Goal: Task Accomplishment & Management: Manage account settings

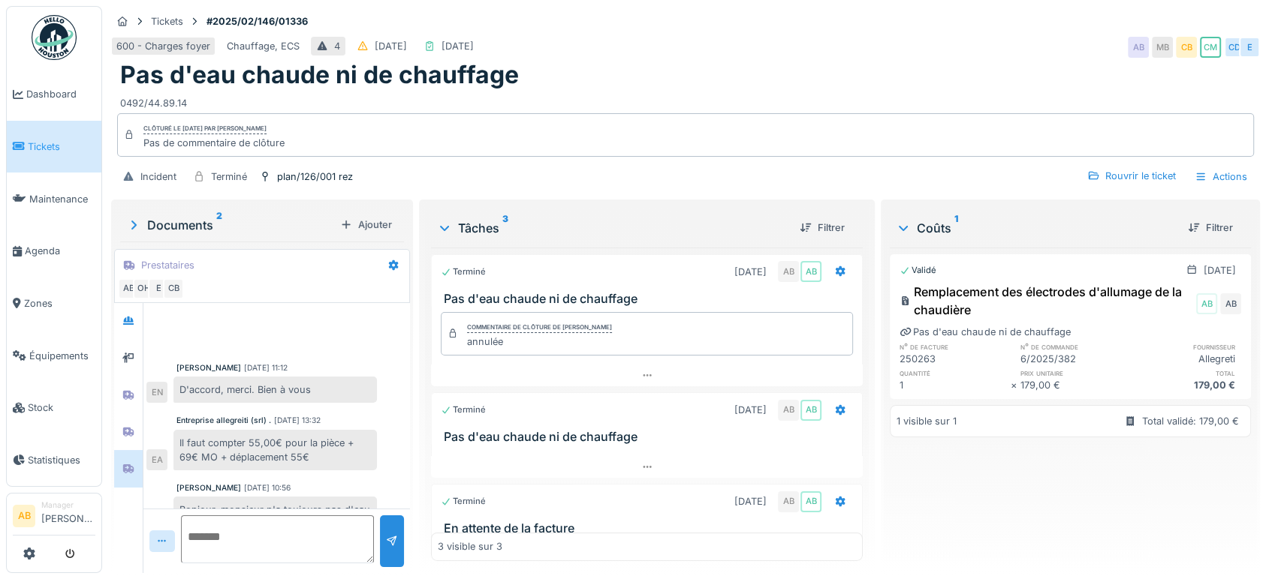
scroll to position [451, 0]
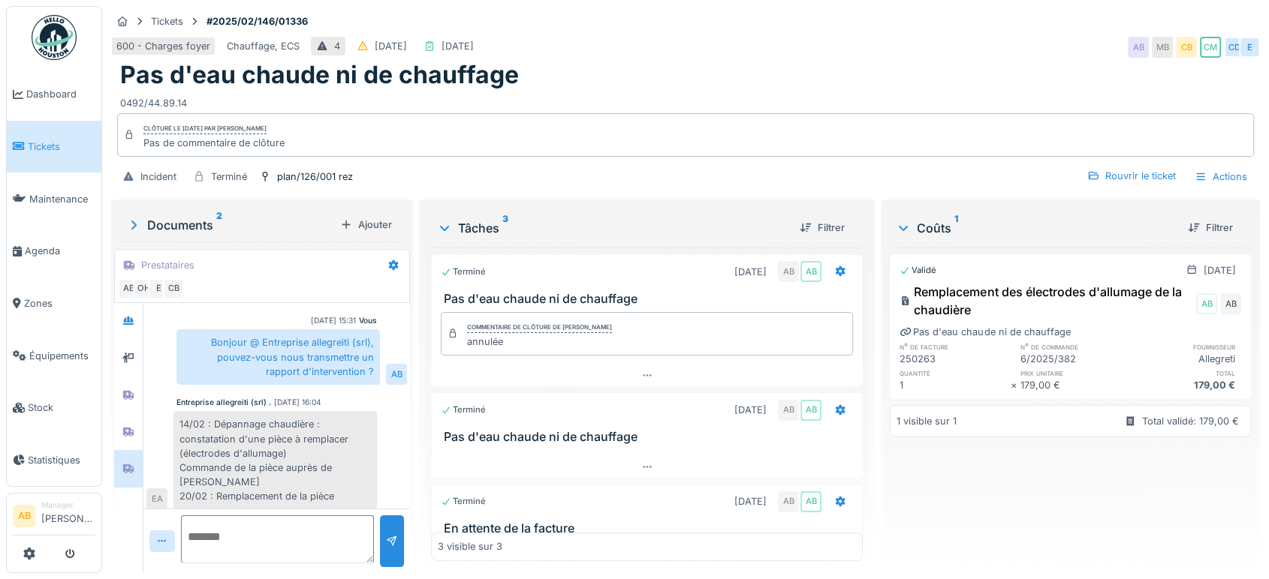
click at [67, 35] on img at bounding box center [54, 37] width 45 height 45
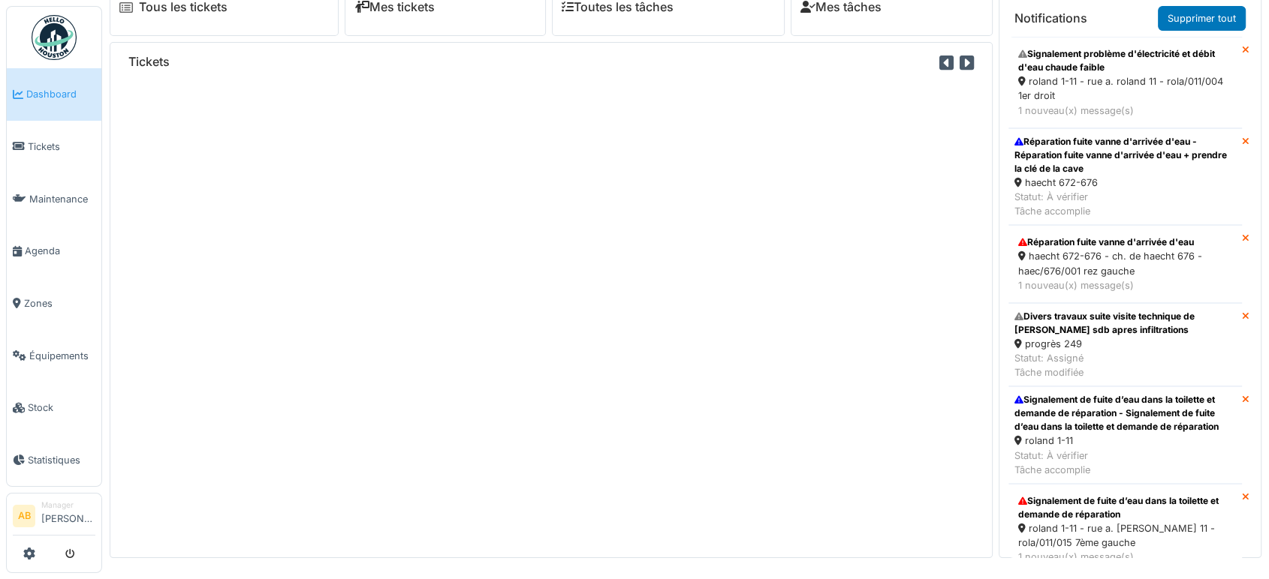
scroll to position [1549, 0]
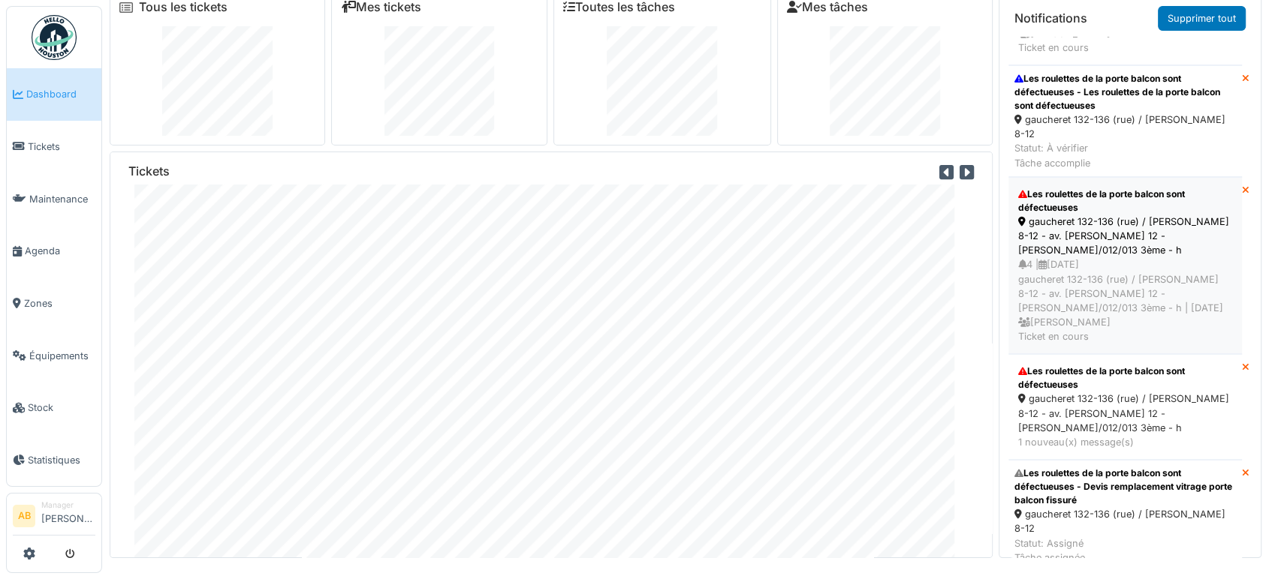
click at [1108, 257] on div "4 | 27/07/2025 gaucheret 132-136 (rue) / thomas 8-12 - av. p. thomas 12 - thom/…" at bounding box center [1125, 300] width 214 height 86
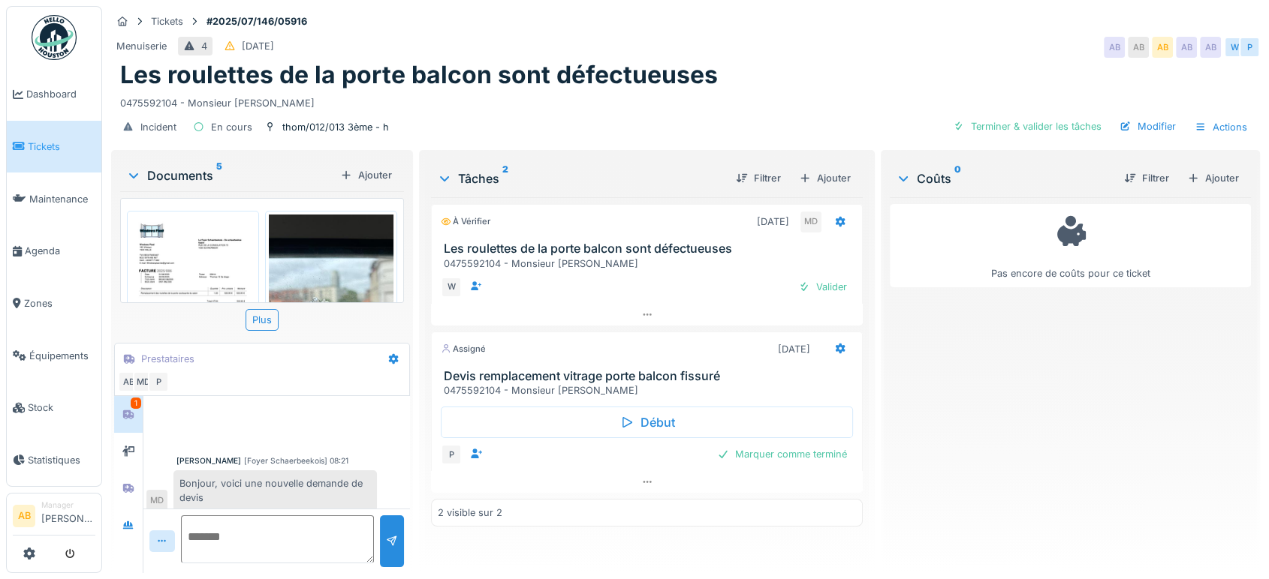
scroll to position [8, 0]
click at [166, 179] on div "Documents 5" at bounding box center [230, 176] width 208 height 18
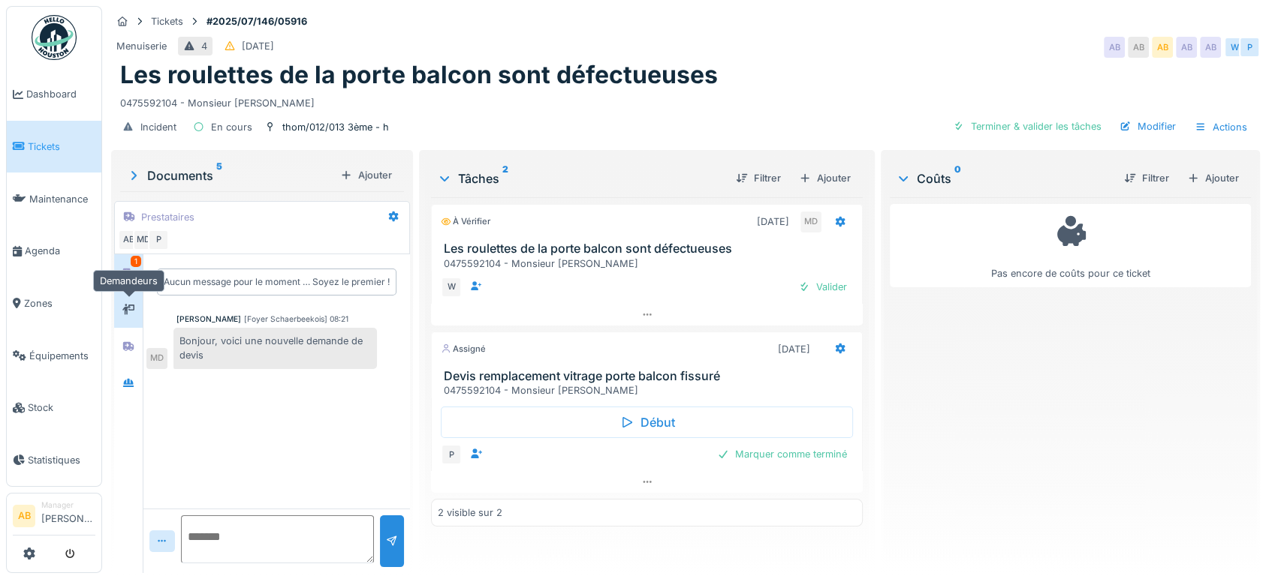
click at [134, 306] on icon at bounding box center [128, 309] width 12 height 11
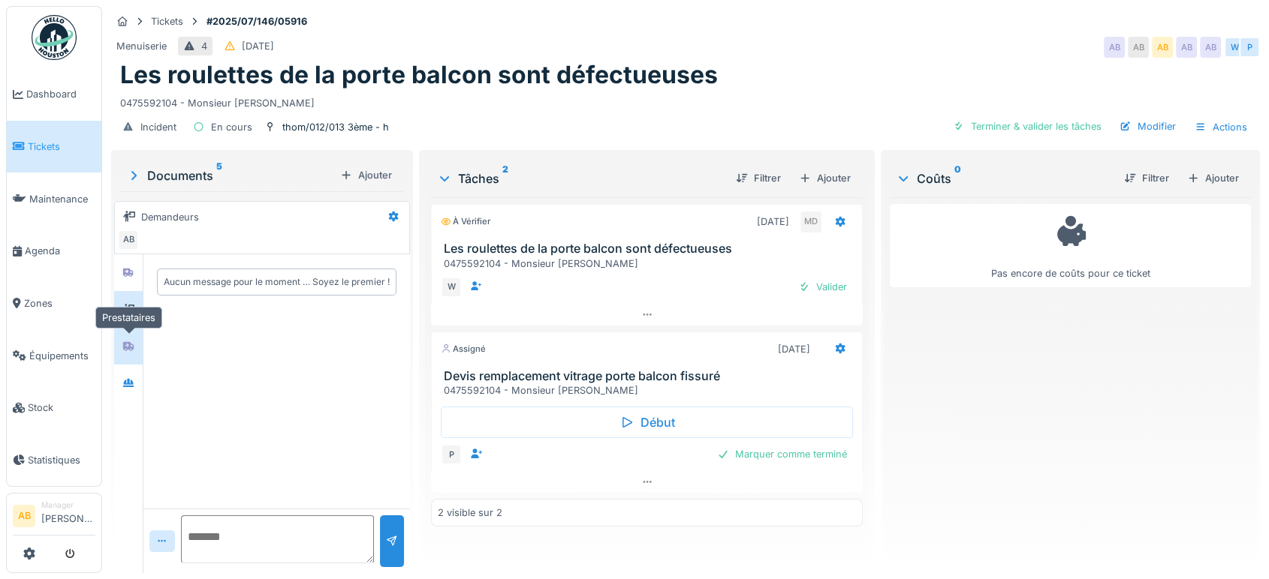
click at [132, 349] on icon at bounding box center [128, 346] width 11 height 9
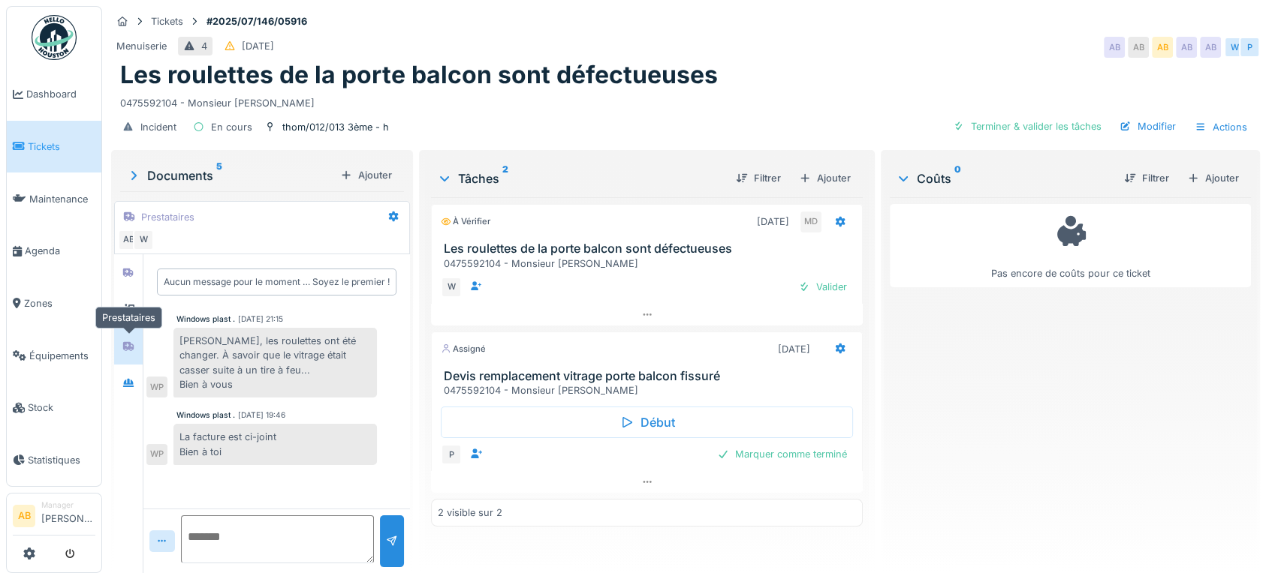
click at [132, 349] on icon at bounding box center [128, 346] width 11 height 9
click at [131, 392] on div at bounding box center [128, 383] width 23 height 25
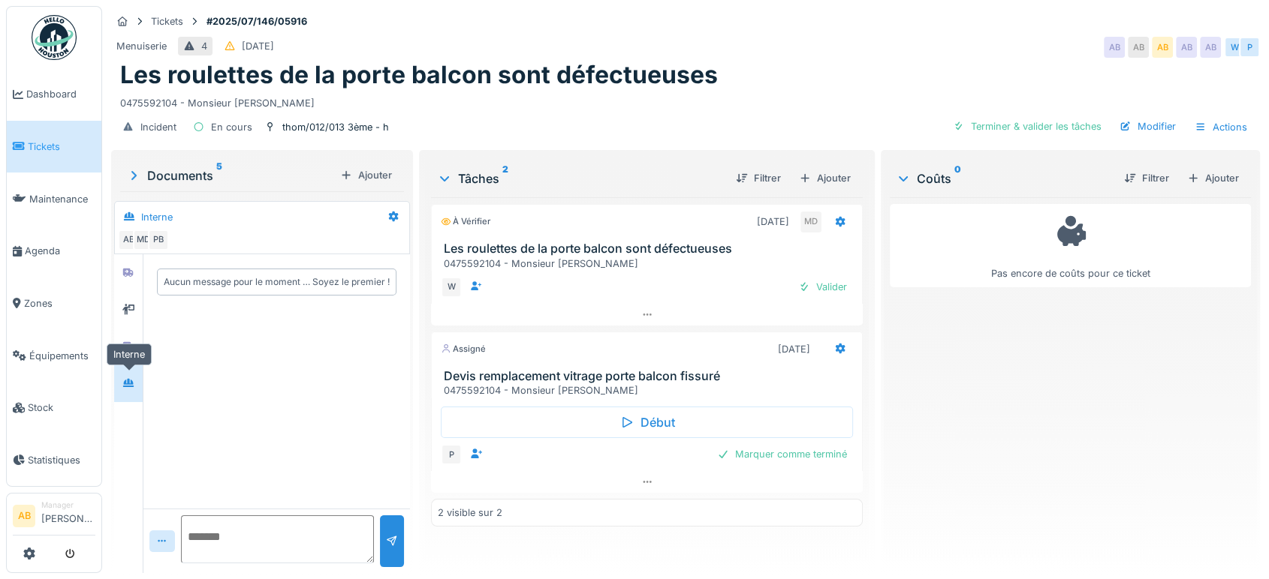
click at [134, 372] on div at bounding box center [128, 383] width 23 height 25
click at [134, 355] on div at bounding box center [128, 346] width 23 height 25
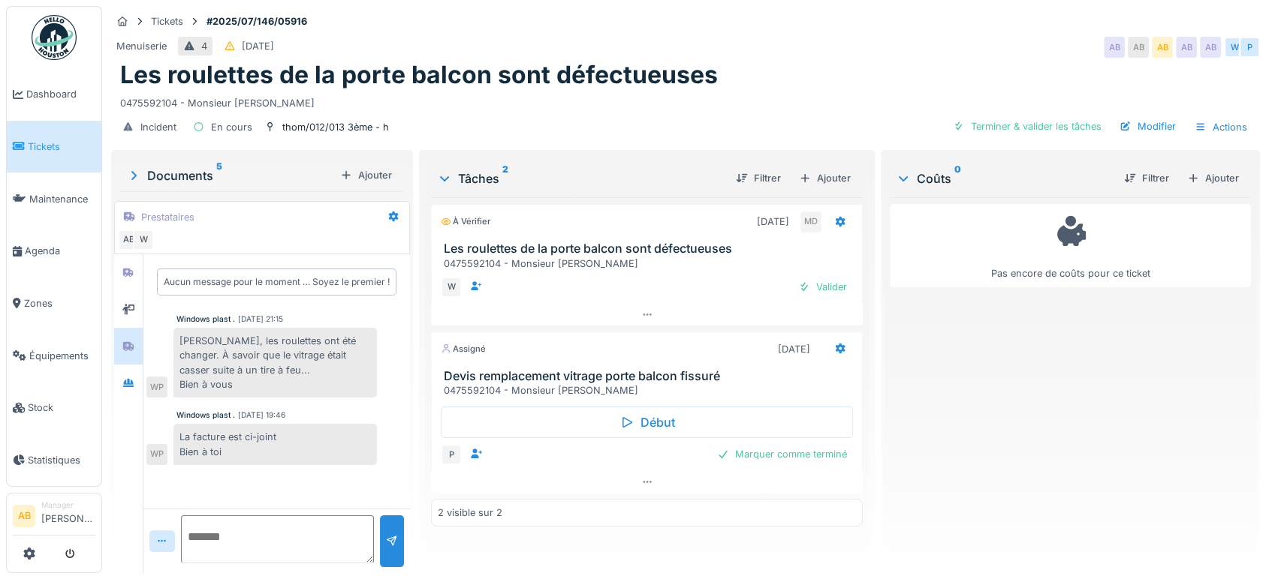
click at [76, 53] on img at bounding box center [54, 37] width 45 height 45
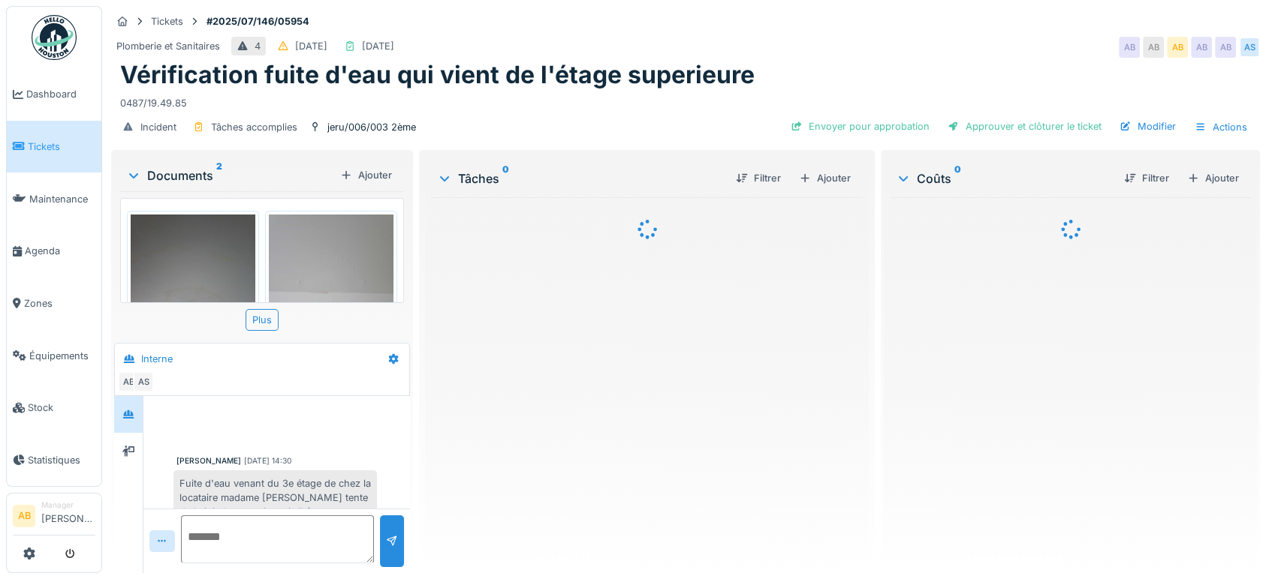
scroll to position [397, 0]
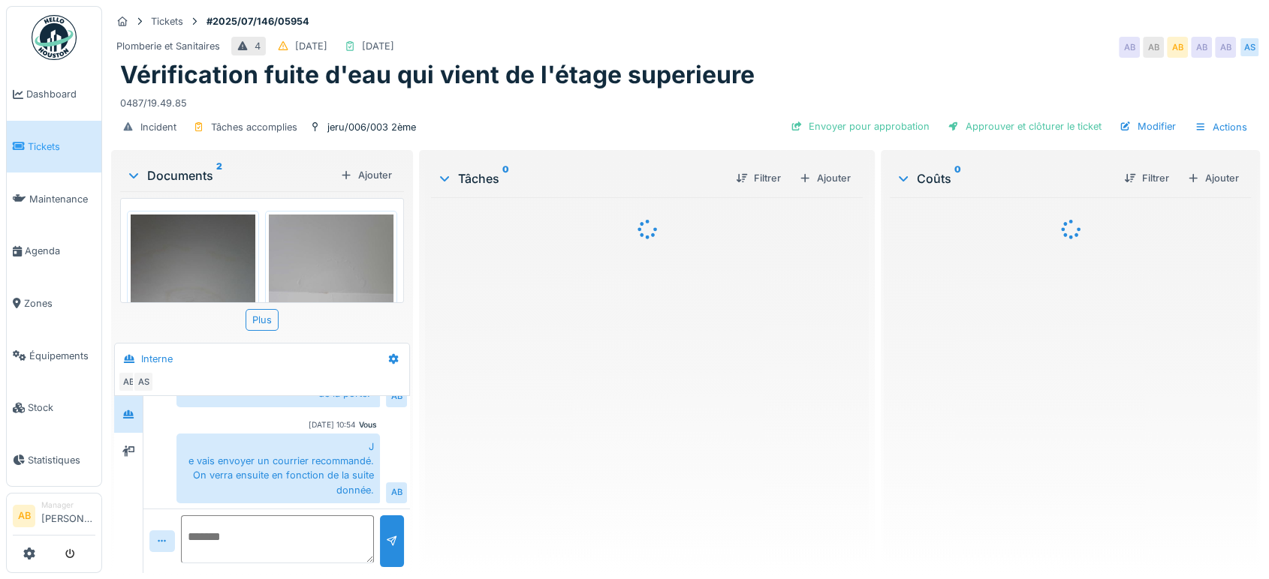
click at [240, 230] on img at bounding box center [193, 298] width 125 height 166
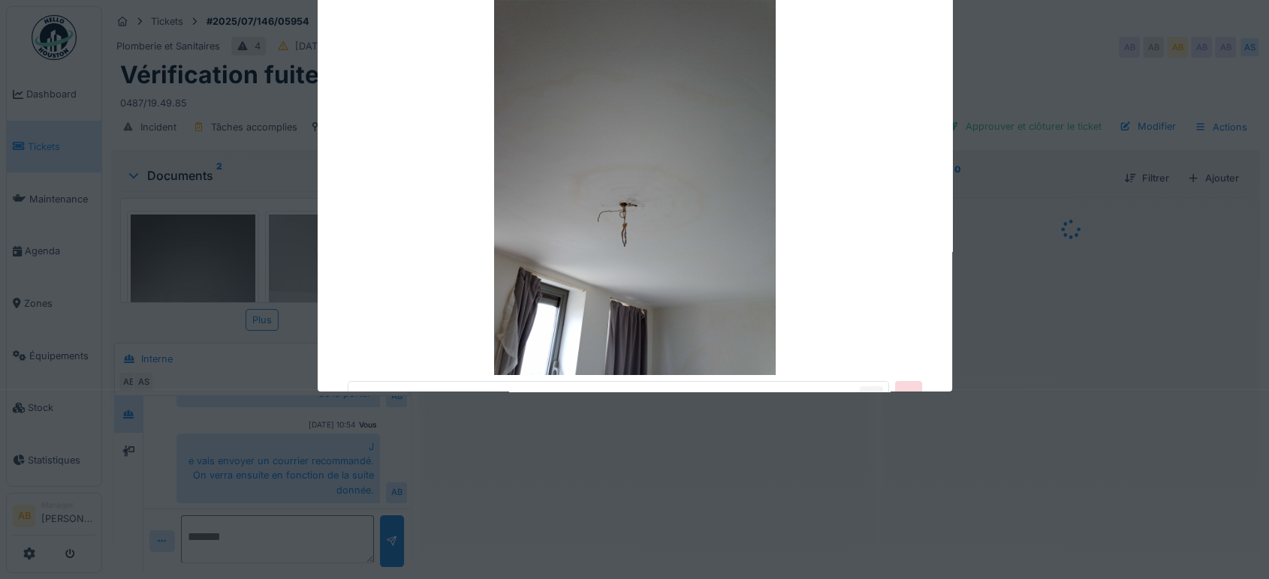
click at [176, 170] on div at bounding box center [634, 289] width 1269 height 579
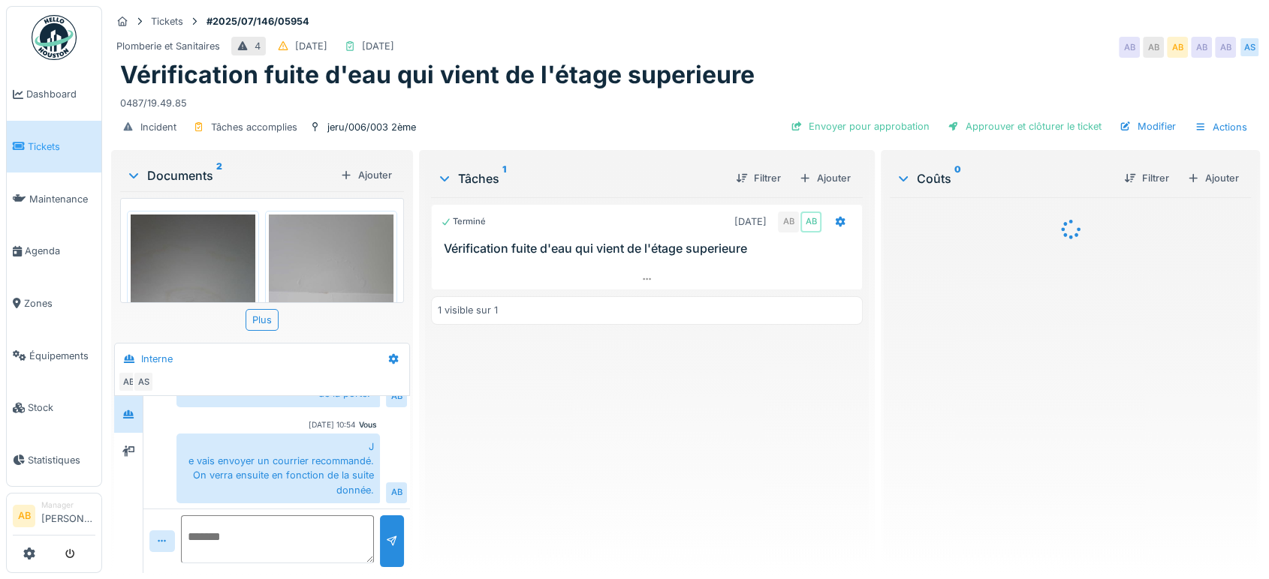
click at [192, 176] on div "Documents 2" at bounding box center [230, 176] width 208 height 18
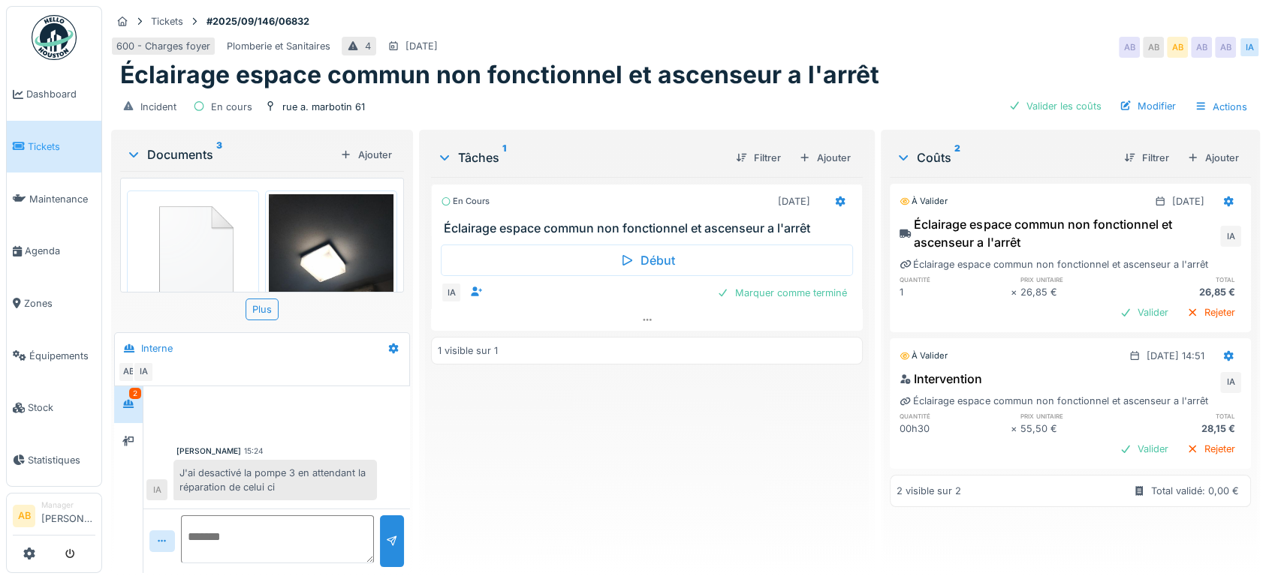
scroll to position [65, 0]
click at [192, 155] on div "Documents 3" at bounding box center [230, 155] width 208 height 18
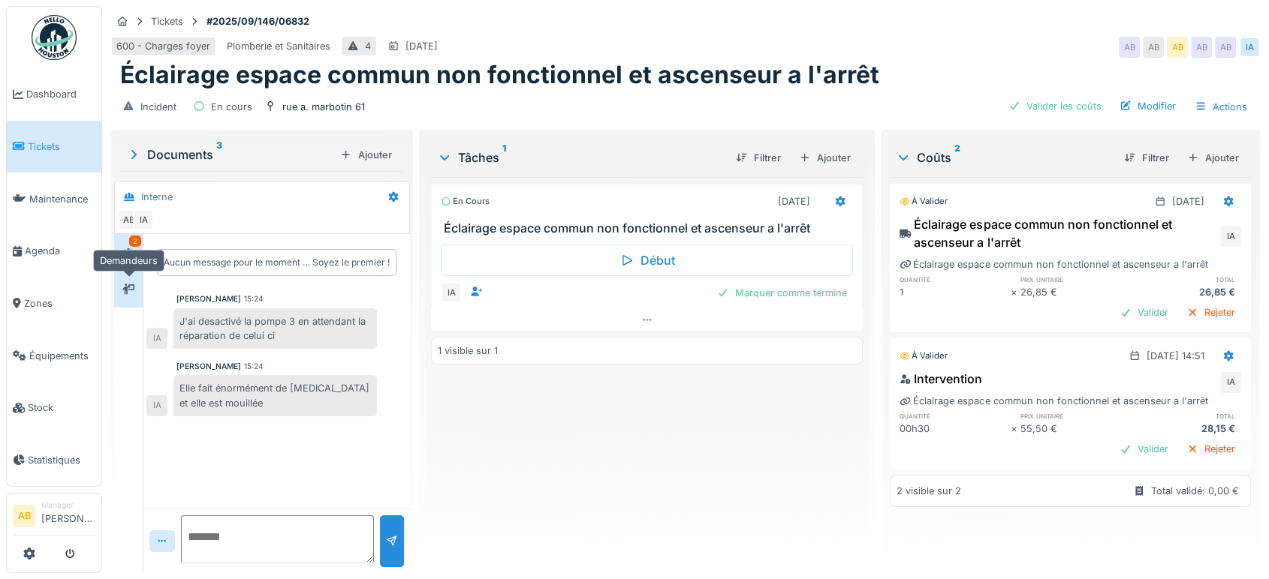
click at [133, 293] on icon at bounding box center [128, 289] width 12 height 10
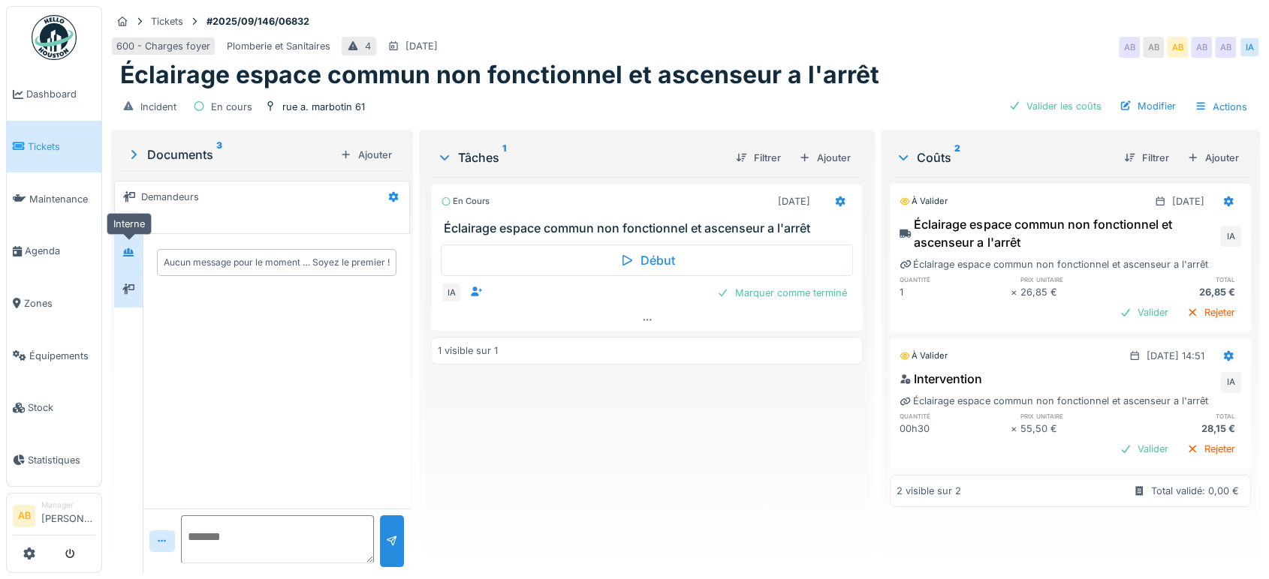
click at [135, 257] on div at bounding box center [128, 252] width 23 height 19
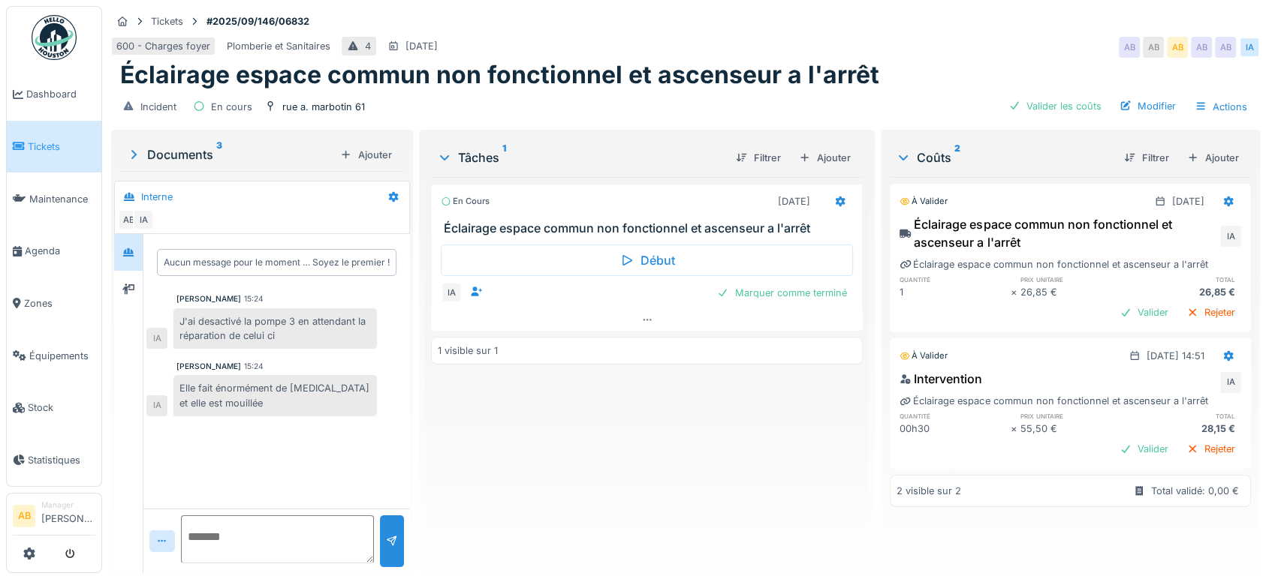
scroll to position [12, 0]
click at [125, 284] on icon at bounding box center [128, 289] width 12 height 10
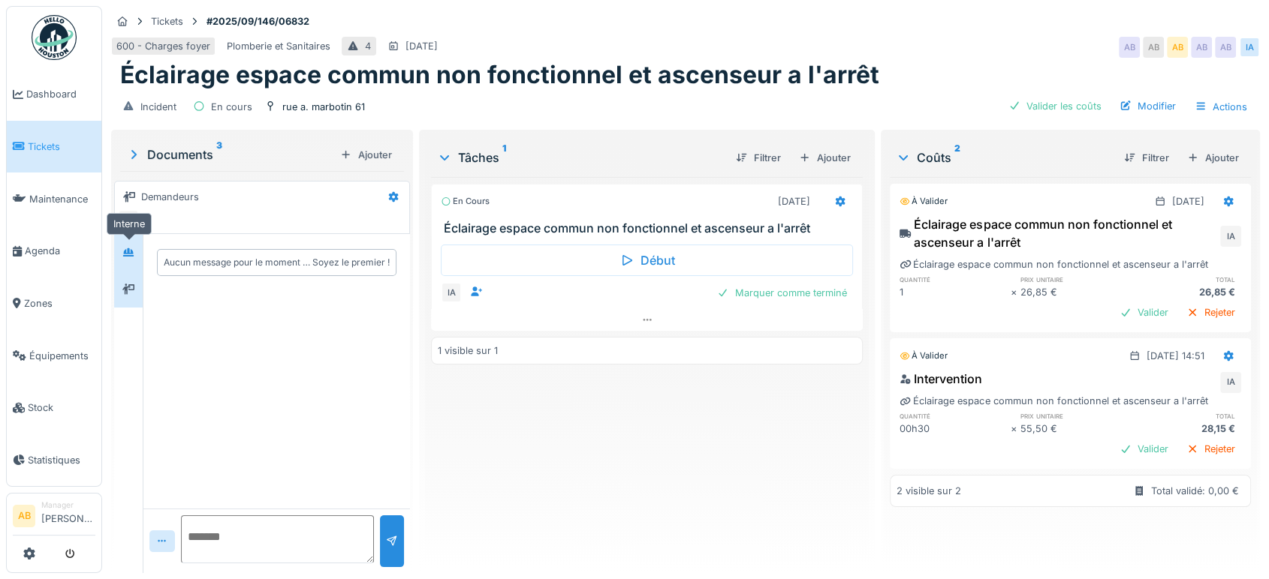
click at [130, 243] on div at bounding box center [128, 252] width 23 height 19
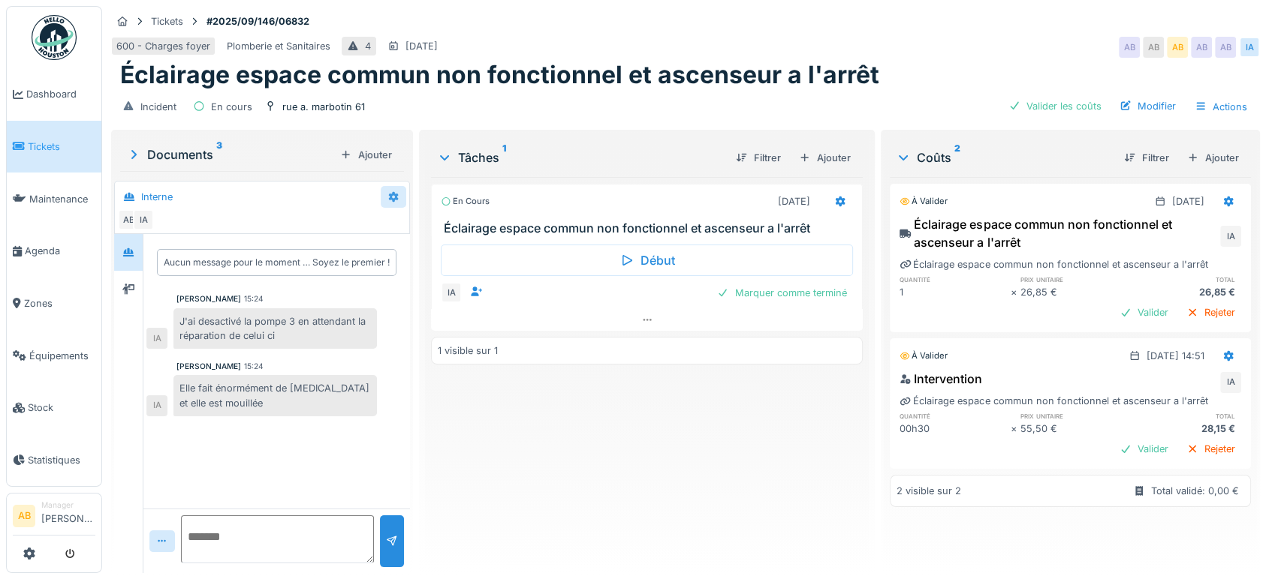
click at [390, 191] on icon at bounding box center [394, 196] width 10 height 11
click at [408, 221] on div "Modifier" at bounding box center [451, 229] width 140 height 23
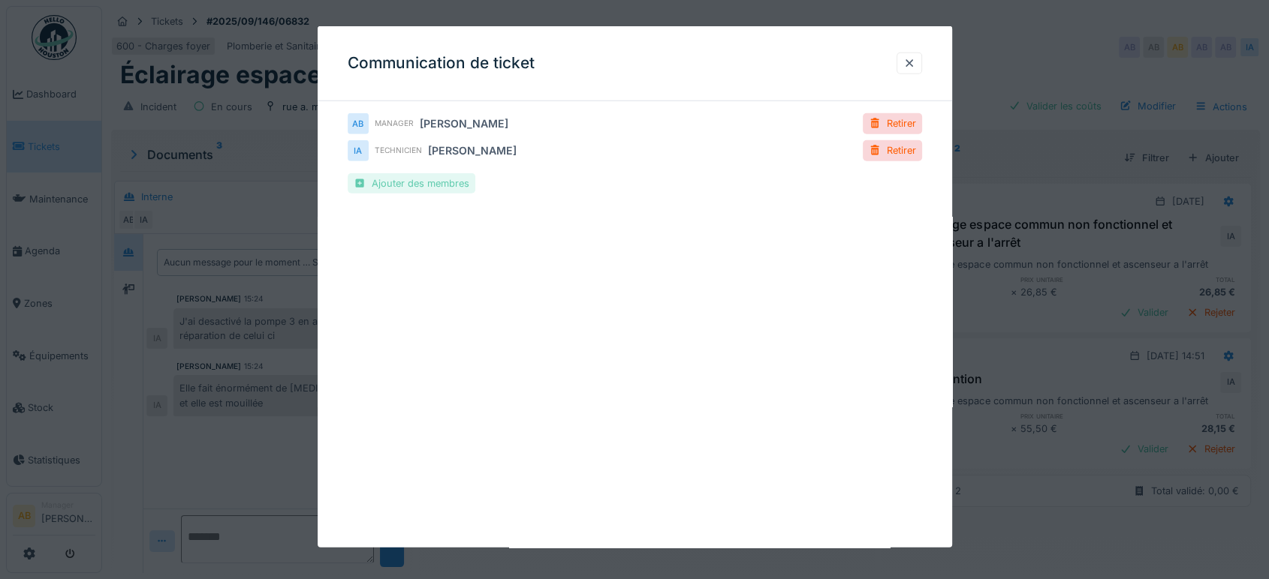
click at [372, 177] on div "Ajouter des membres" at bounding box center [412, 183] width 128 height 20
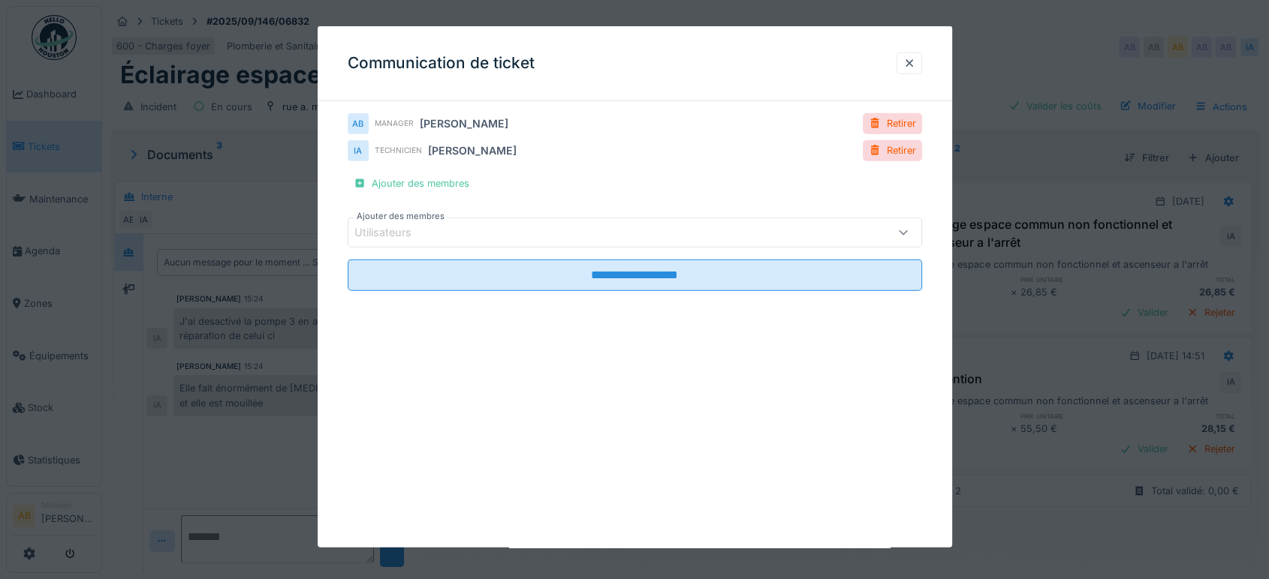
click at [411, 235] on div "Utilisateurs" at bounding box center [393, 232] width 78 height 17
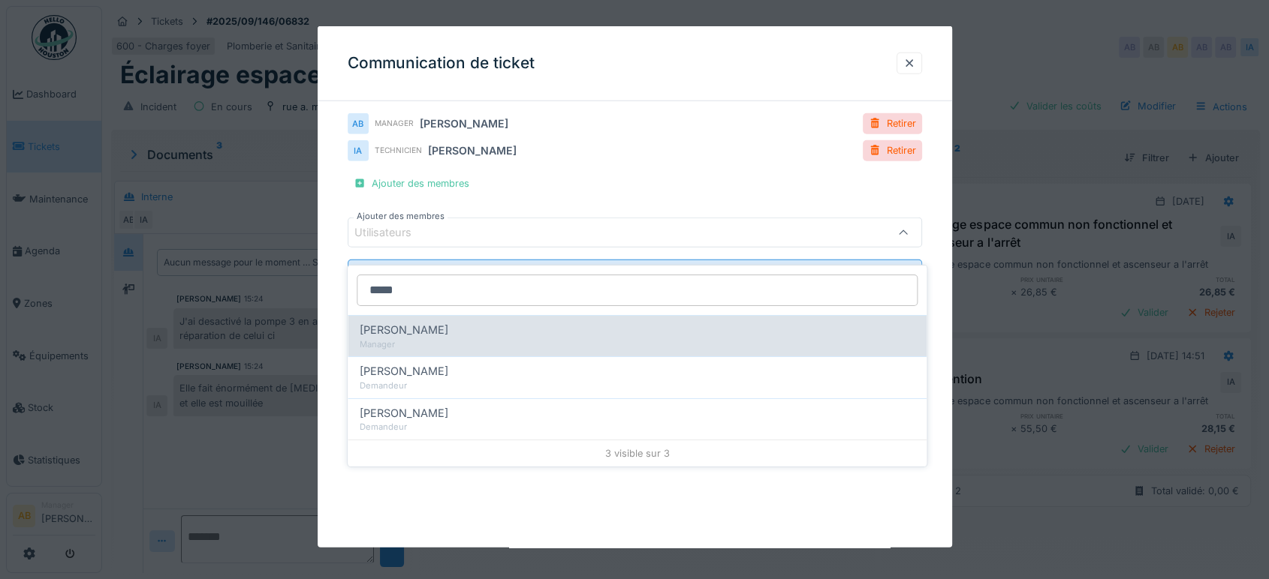
type input "*****"
click at [424, 338] on div "Manager" at bounding box center [637, 344] width 555 height 13
type input "****"
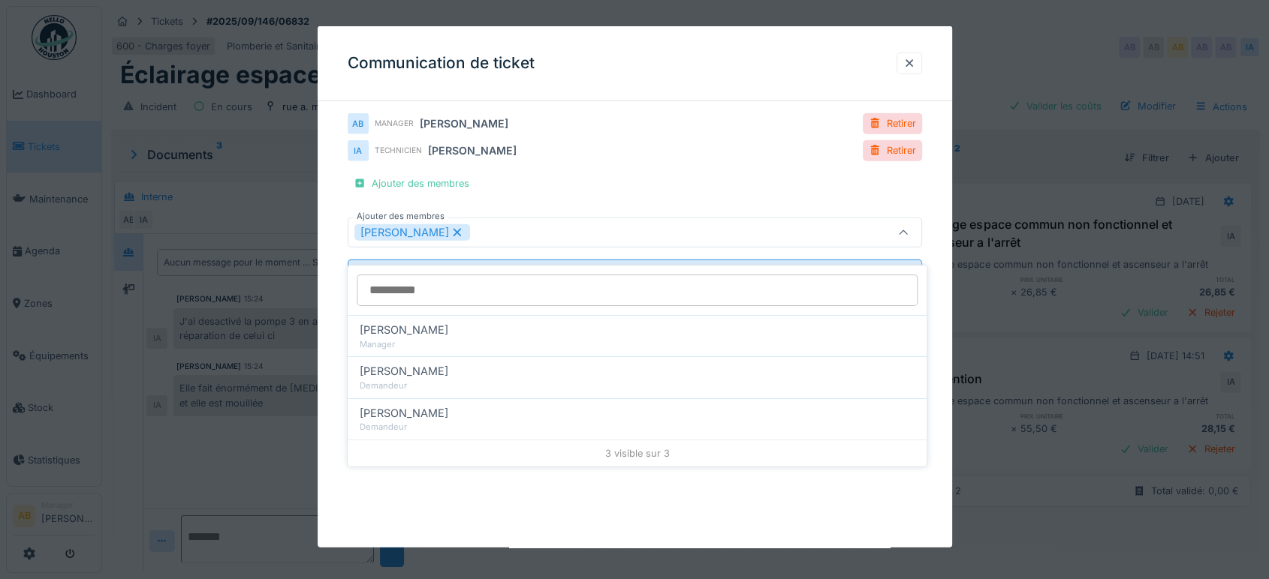
click at [663, 513] on div "**********" at bounding box center [635, 287] width 634 height 522
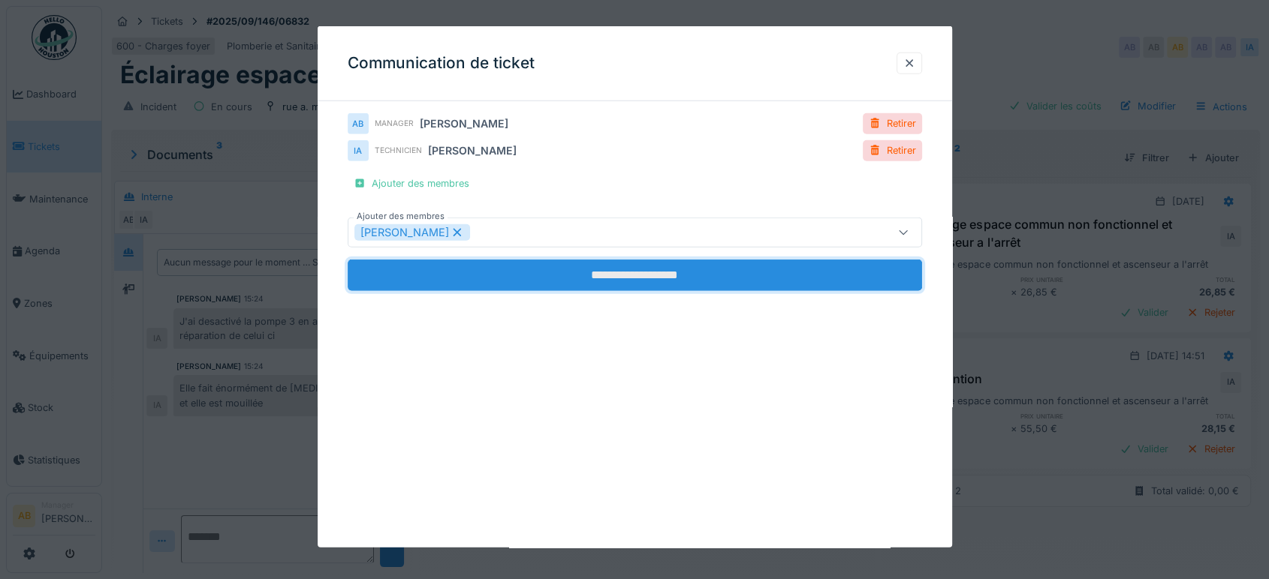
click at [637, 276] on input "**********" at bounding box center [635, 276] width 574 height 32
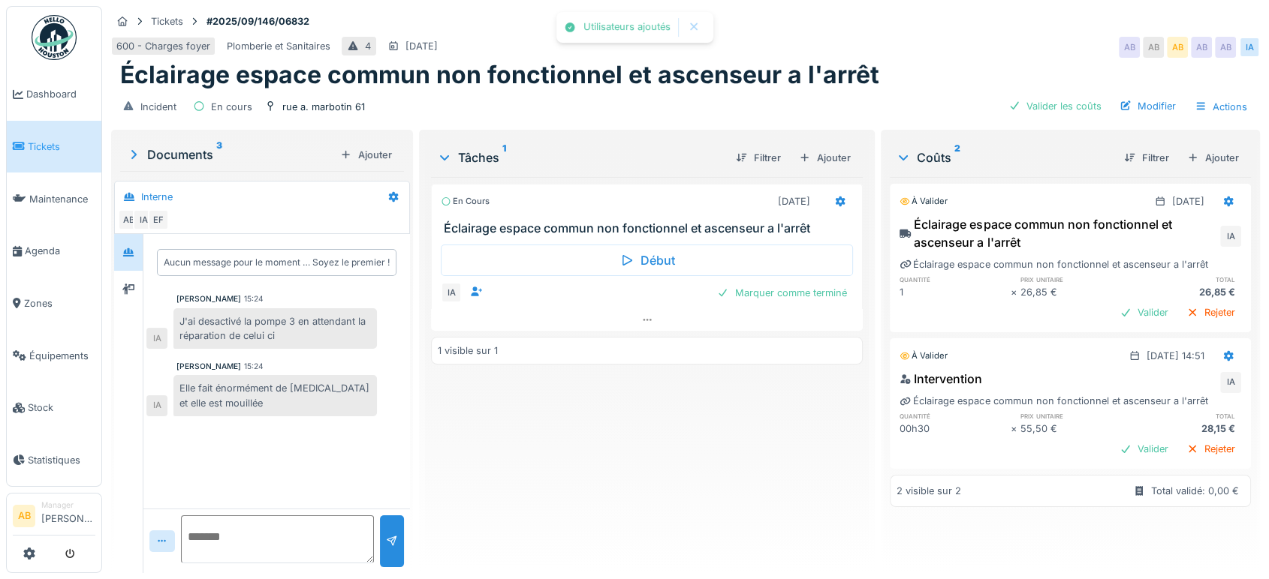
click at [250, 549] on textarea at bounding box center [277, 540] width 193 height 48
